Goal: Find specific page/section: Find specific page/section

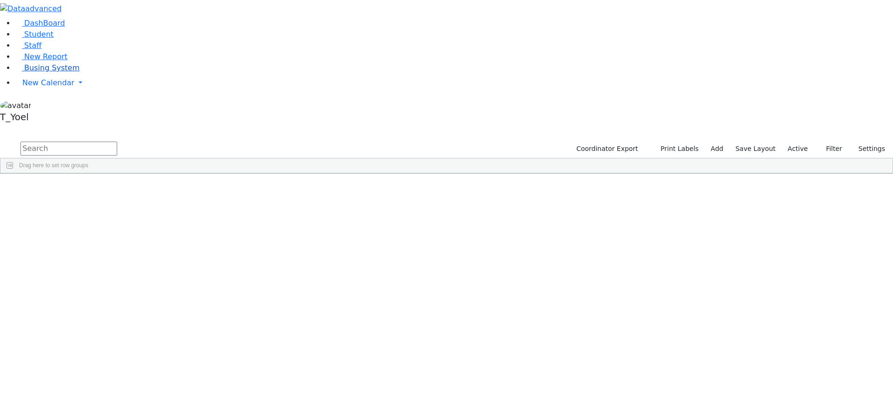
click at [53, 72] on span "Busing System" at bounding box center [51, 67] width 55 height 9
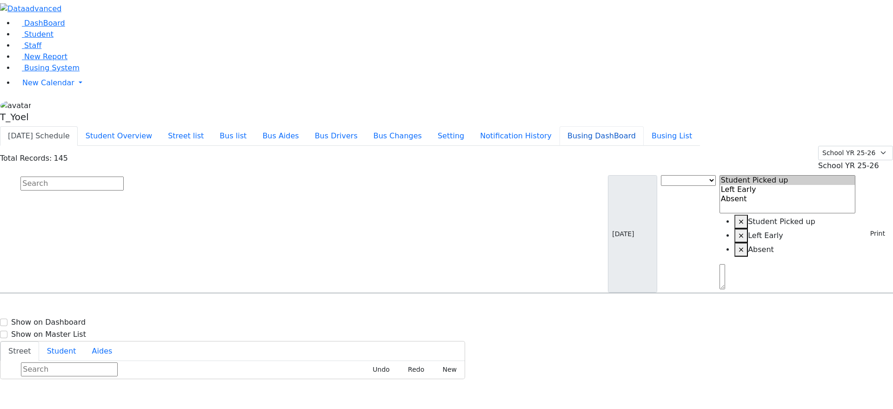
click at [640, 126] on button "Busing DashBoard" at bounding box center [602, 136] width 84 height 20
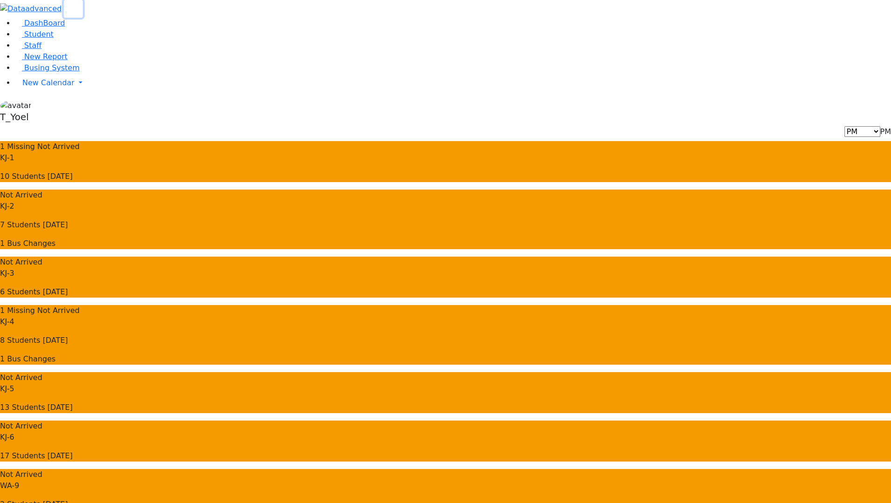
click at [70, 6] on use "button" at bounding box center [70, 6] width 0 height 0
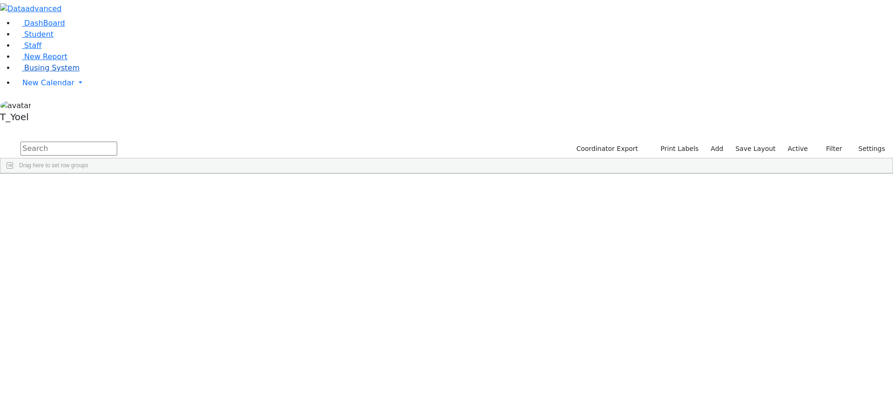
click at [38, 72] on span "Busing System" at bounding box center [51, 67] width 55 height 9
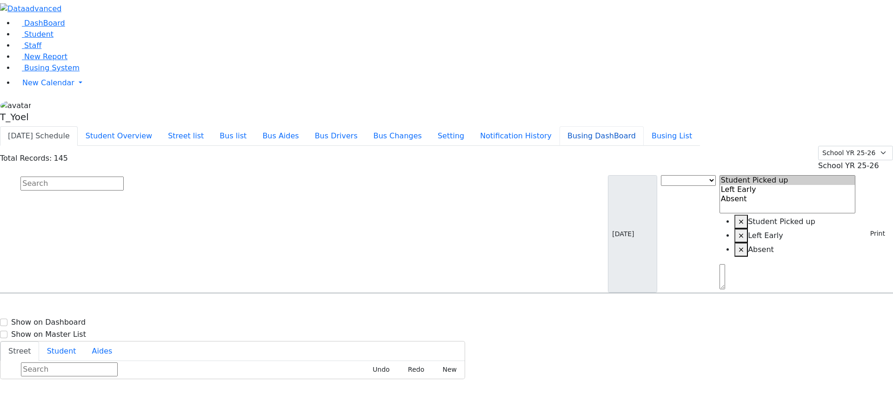
click at [632, 126] on button "Busing DashBoard" at bounding box center [602, 136] width 84 height 20
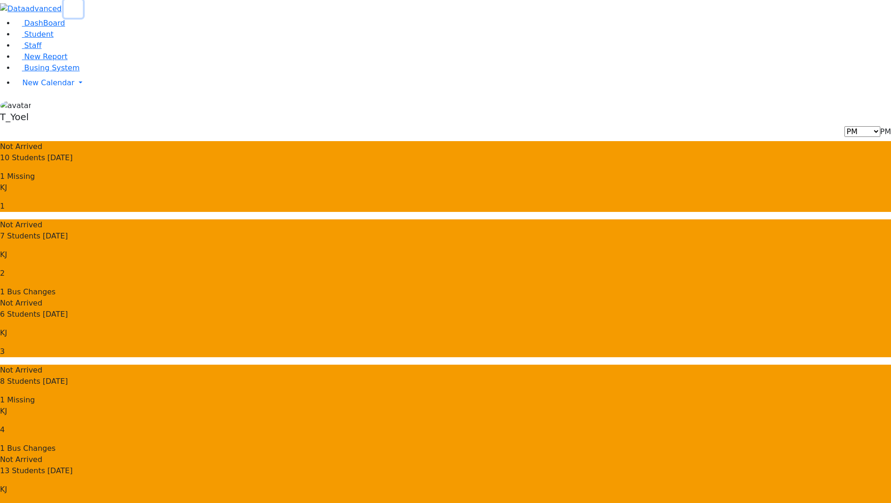
click at [70, 6] on use "button" at bounding box center [70, 6] width 0 height 0
